Goal: Navigation & Orientation: Go to known website

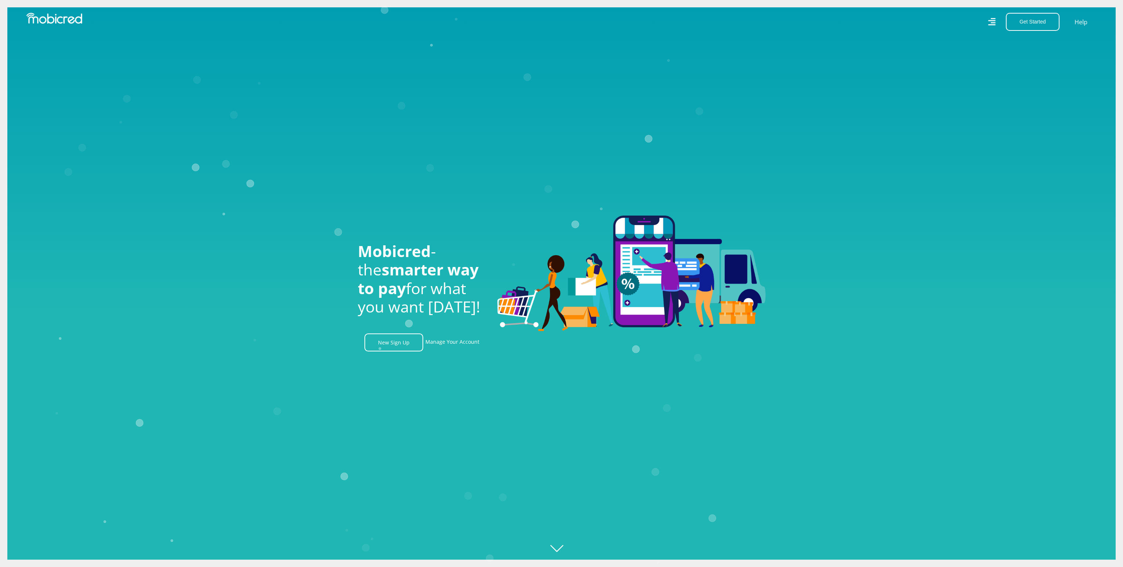
scroll to position [0, 523]
click at [450, 343] on link "Manage Your Account" at bounding box center [452, 343] width 54 height 18
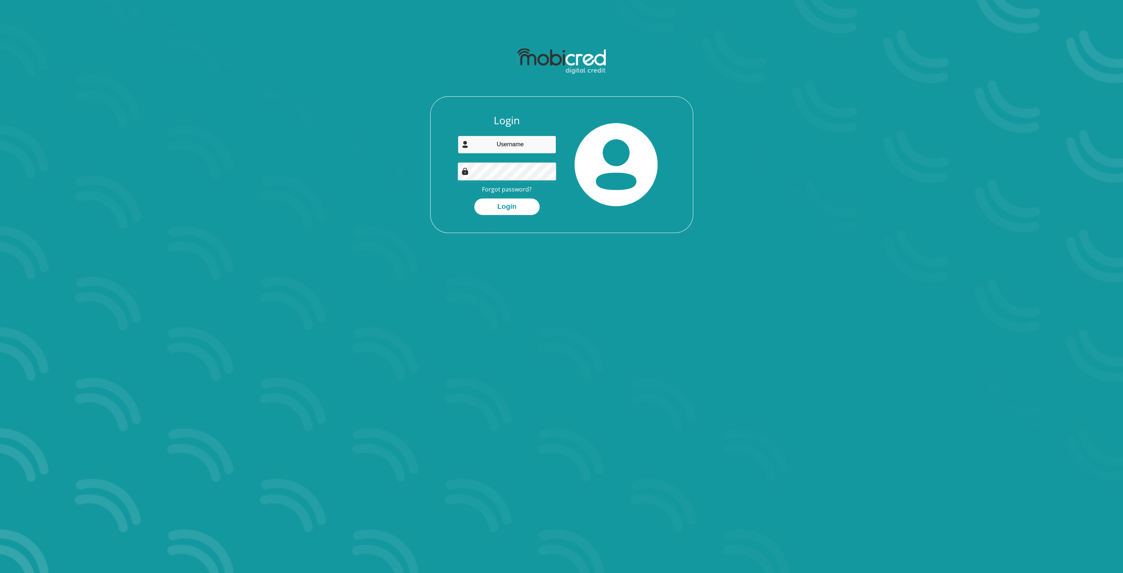
click at [517, 149] on input "email" at bounding box center [507, 145] width 98 height 18
type input "[EMAIL_ADDRESS][DOMAIN_NAME]"
click at [520, 207] on button "Login" at bounding box center [506, 206] width 65 height 17
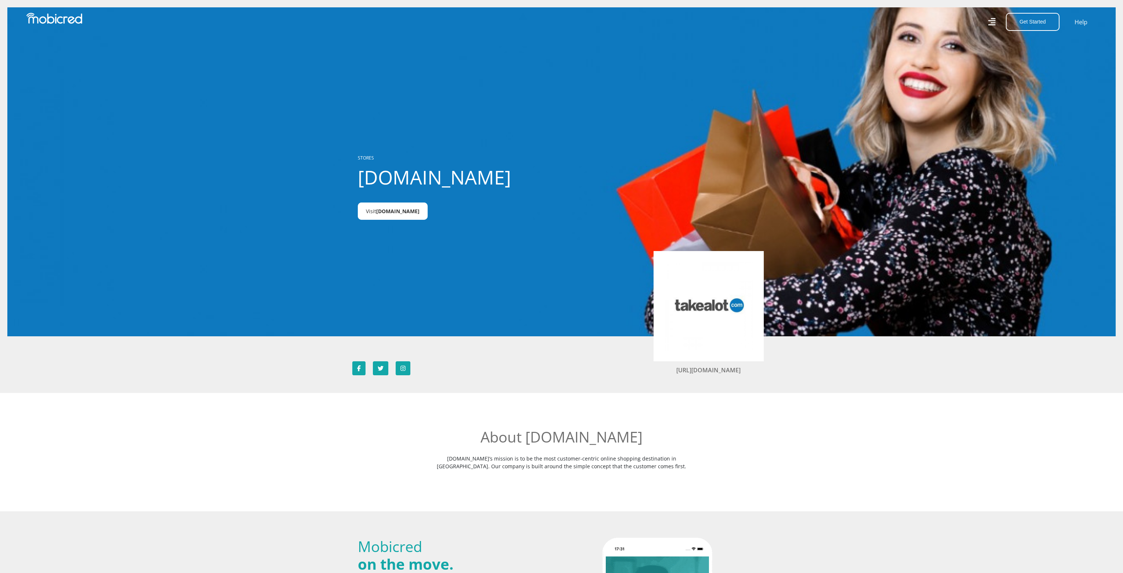
click at [395, 210] on span "Takealot.credit" at bounding box center [397, 211] width 43 height 7
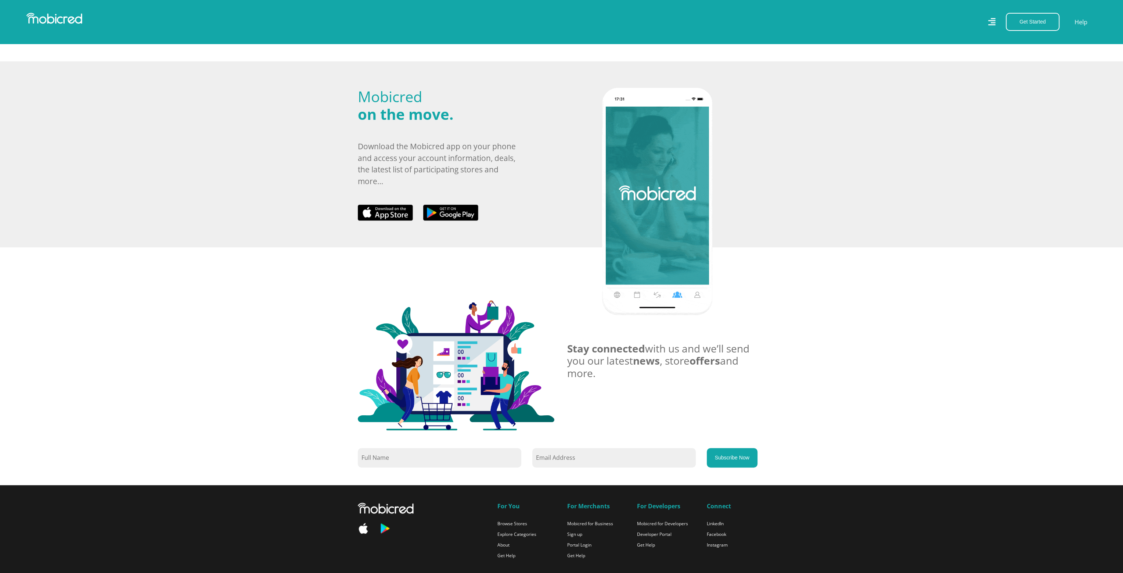
scroll to position [514, 0]
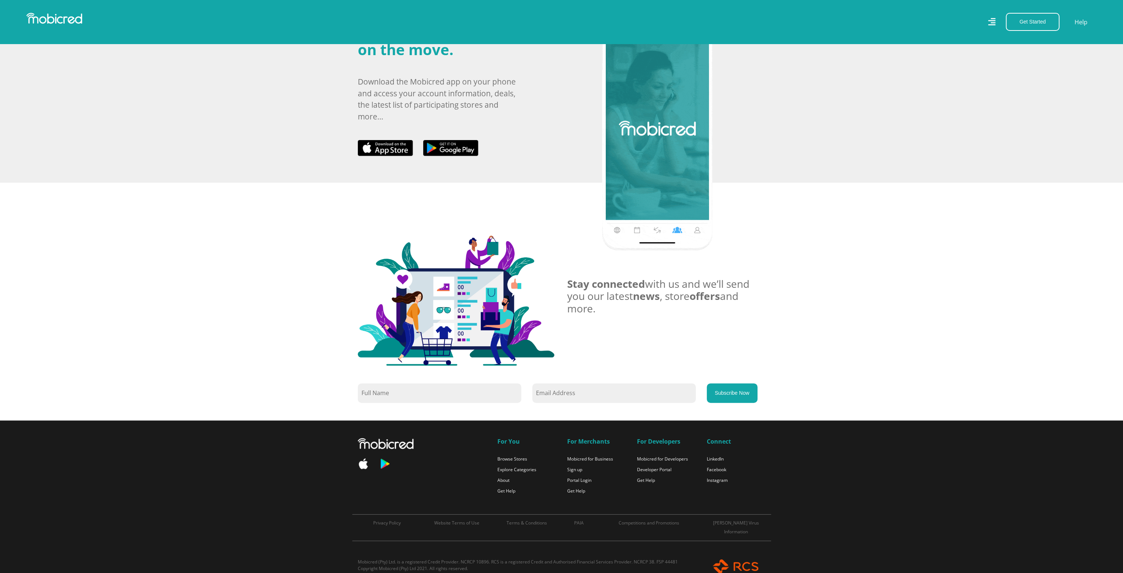
click at [999, 19] on div "Get Started Open an Account Account Holder Login" at bounding box center [1030, 22] width 67 height 18
click at [991, 22] on icon at bounding box center [992, 22] width 8 height 11
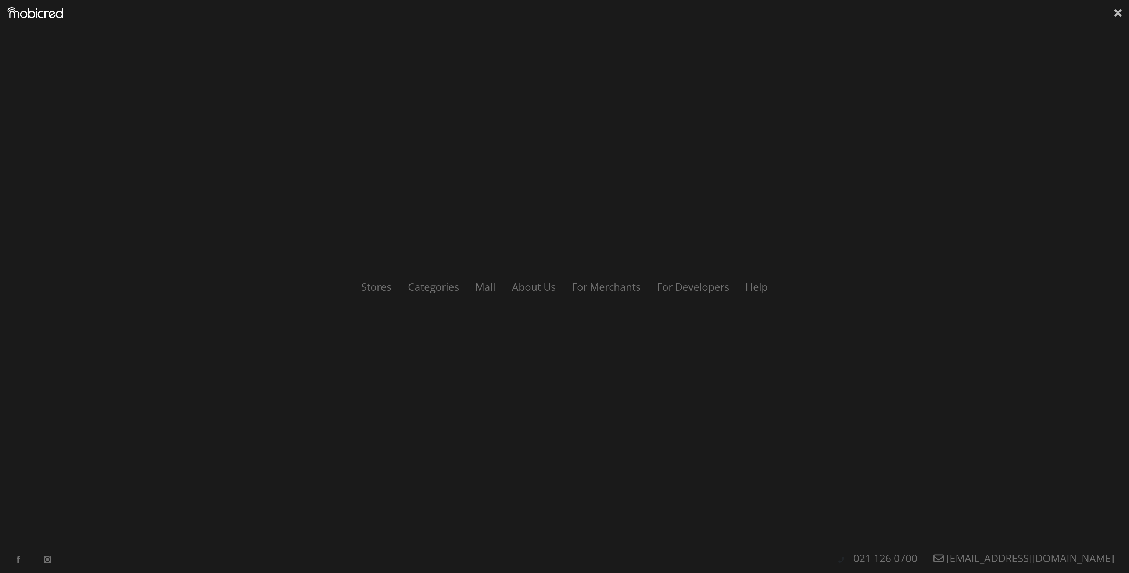
click at [1115, 11] on icon at bounding box center [1117, 12] width 7 height 7
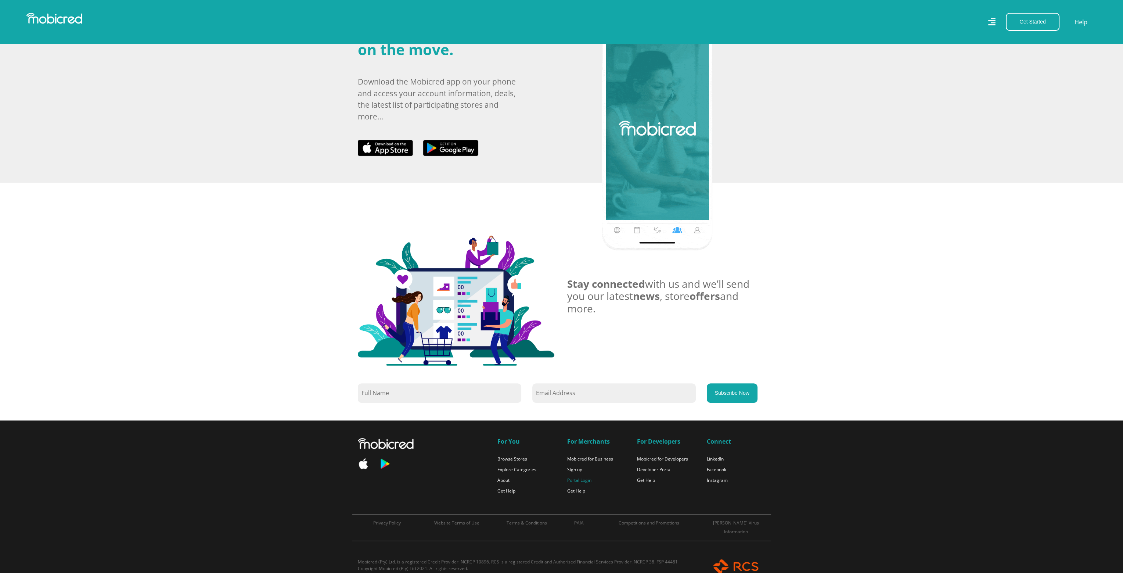
click at [576, 482] on link "Portal Login" at bounding box center [579, 480] width 24 height 6
